Goal: Task Accomplishment & Management: Use online tool/utility

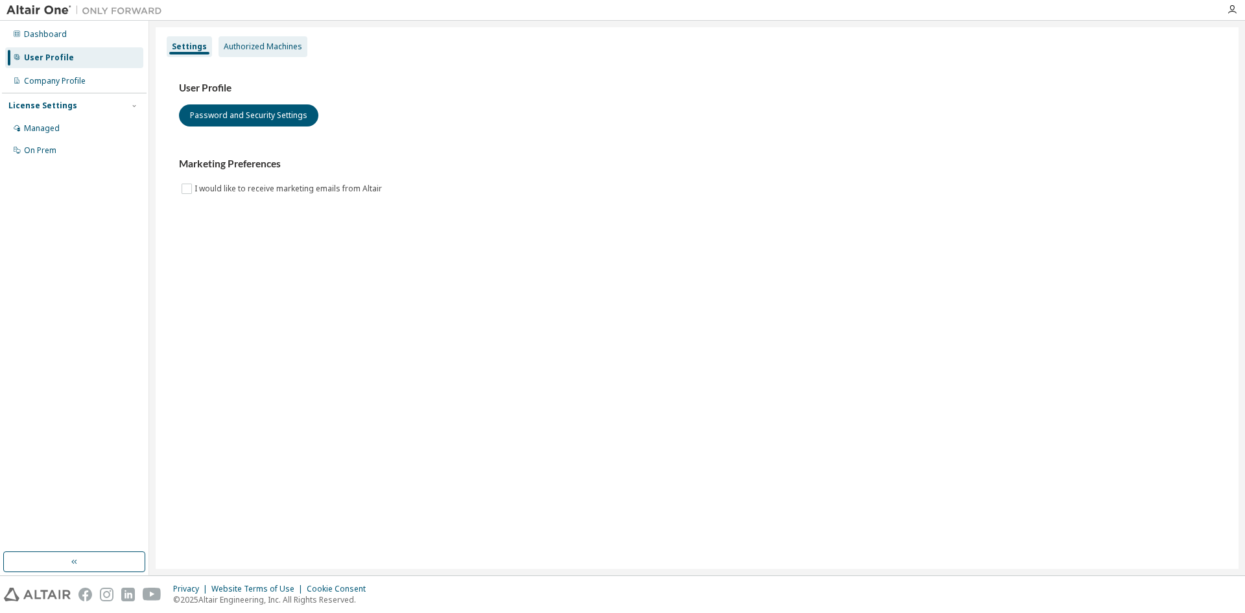
click at [280, 48] on div "Authorized Machines" at bounding box center [263, 47] width 78 height 10
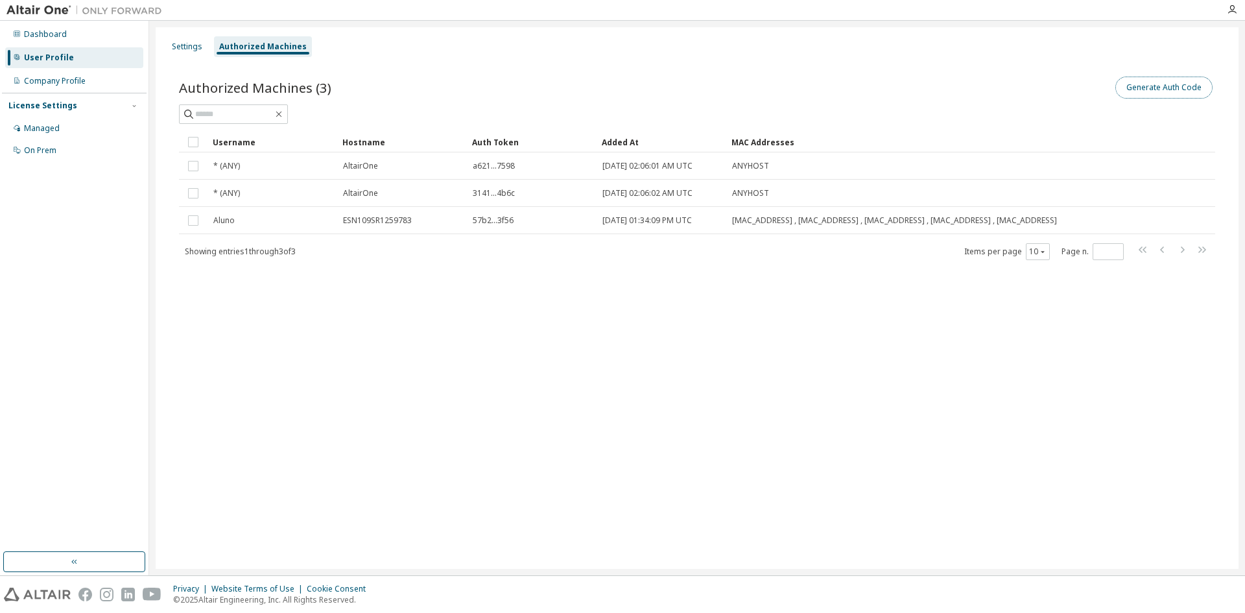
click at [1169, 93] on button "Generate Auth Code" at bounding box center [1164, 88] width 97 height 22
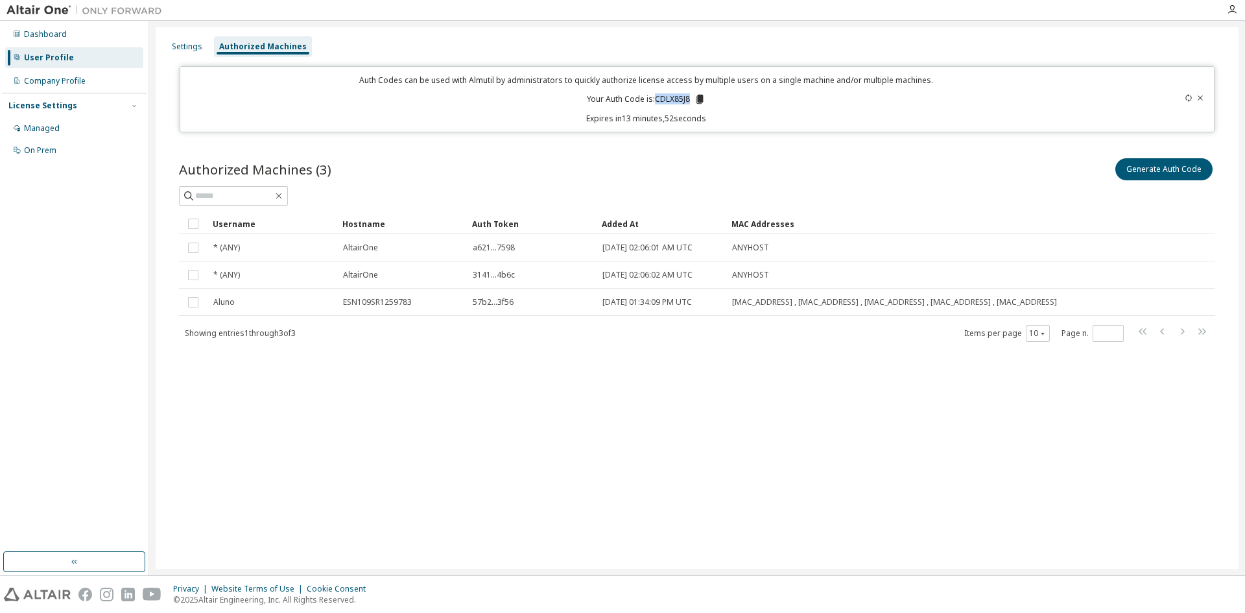
drag, startPoint x: 656, startPoint y: 99, endPoint x: 689, endPoint y: 95, distance: 34.0
click at [689, 95] on p "Your Auth Code is: CDLX85J8" at bounding box center [646, 99] width 119 height 12
copy p "CDLX85J8"
